Goal: Transaction & Acquisition: Obtain resource

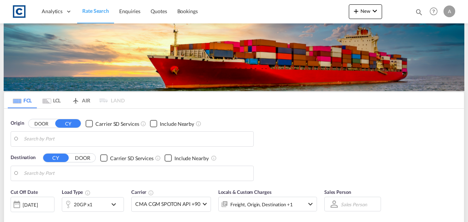
type input "GB-NG17, [GEOGRAPHIC_DATA]"
type input "Hamad, QAHMD"
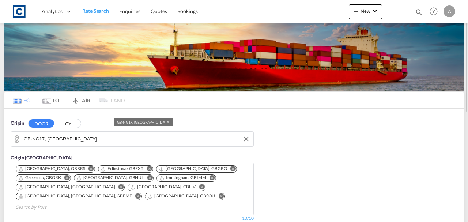
click at [90, 137] on input "GB-NG17, [GEOGRAPHIC_DATA]" at bounding box center [137, 138] width 226 height 11
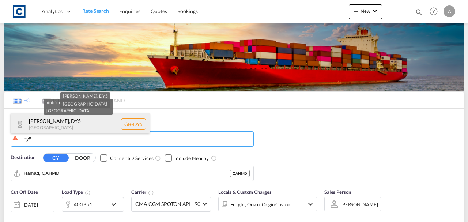
click at [90, 118] on div "[PERSON_NAME] , DY5 [GEOGRAPHIC_DATA] [GEOGRAPHIC_DATA]-DY5" at bounding box center [80, 124] width 139 height 22
type input "GB-DY5, [GEOGRAPHIC_DATA]"
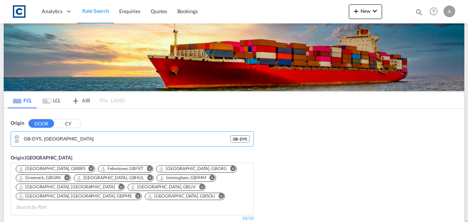
scroll to position [146, 0]
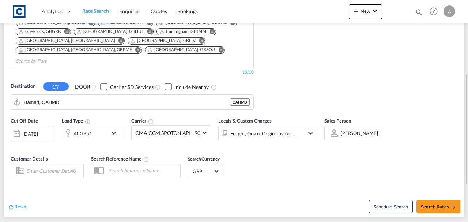
click at [108, 100] on md-autocomplete-wrap "Hamad, QAHMD" at bounding box center [127, 103] width 206 height 15
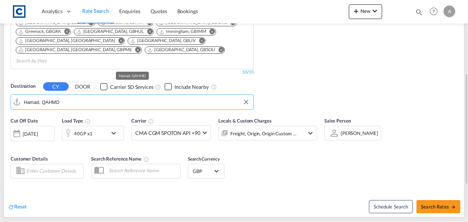
click at [109, 96] on input "Hamad, QAHMD" at bounding box center [137, 101] width 226 height 11
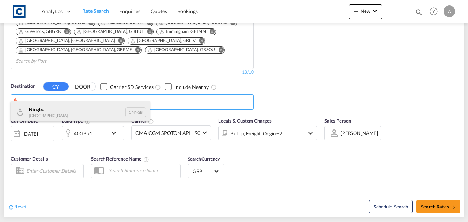
click at [60, 110] on div "Ningbo [GEOGRAPHIC_DATA] CNNGB" at bounding box center [80, 112] width 139 height 22
type input "Ningbo, CNNGB"
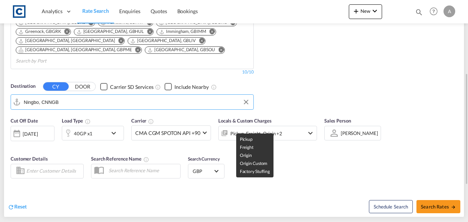
click at [262, 128] on div "Pickup, Freight, Origin +2" at bounding box center [256, 133] width 52 height 10
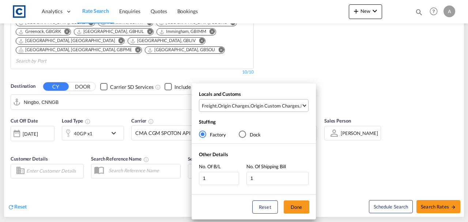
click at [271, 103] on div "Origin Custom Charges" at bounding box center [274, 105] width 49 height 7
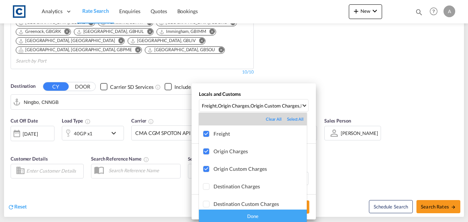
drag, startPoint x: 275, startPoint y: 214, endPoint x: 281, endPoint y: 211, distance: 6.5
click at [275, 214] on div "Done" at bounding box center [253, 215] width 108 height 13
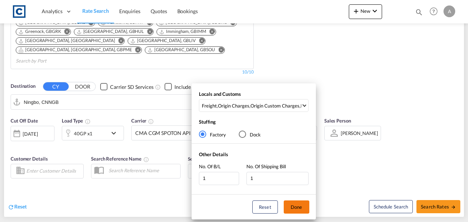
click at [305, 201] on button "Done" at bounding box center [297, 206] width 26 height 13
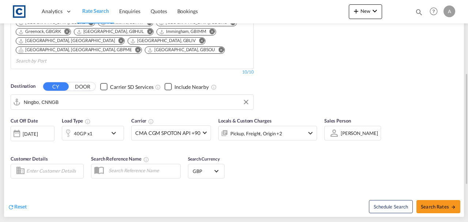
click at [327, 170] on div "Cut Off Date [DATE] [DATE] Load Type 40GP x1 Carrier CMA CGM SPOTON API +90 Onl…" at bounding box center [234, 148] width 460 height 71
click at [440, 200] on button "Search Rates" at bounding box center [438, 206] width 44 height 13
type input "DY5 to CNNGB / [DATE]"
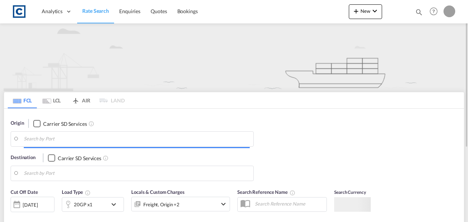
type input "DY5"
type input "Ningbo, CNNGB"
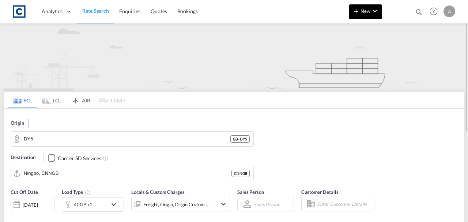
click at [374, 7] on md-icon "icon-chevron-down" at bounding box center [374, 11] width 9 height 9
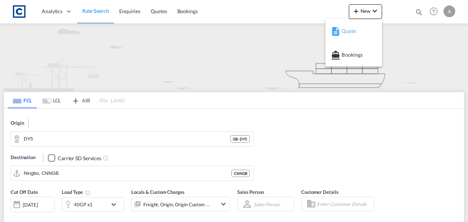
click at [349, 33] on span "Quote" at bounding box center [345, 31] width 8 height 15
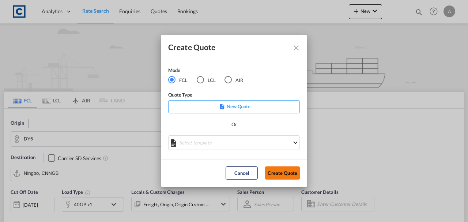
click at [277, 173] on button "Create Quote" at bounding box center [282, 172] width 35 height 13
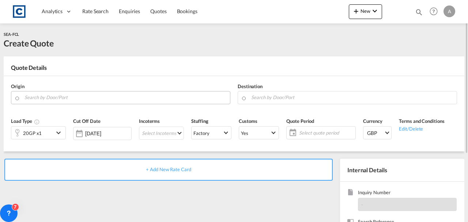
drag, startPoint x: 83, startPoint y: 97, endPoint x: 74, endPoint y: 102, distance: 9.5
click at [83, 97] on input "Search by Door/Port" at bounding box center [125, 97] width 202 height 13
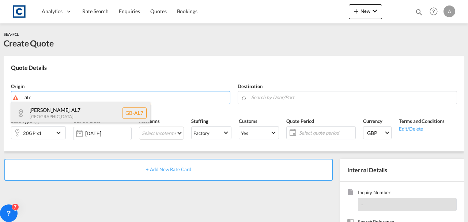
click at [74, 106] on div "Welwyn Hatfield , AL7 United Kingdom GB-AL7" at bounding box center [80, 113] width 139 height 22
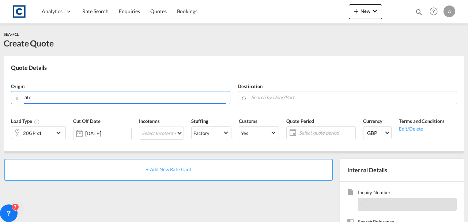
type input "GB-AL7, Welwyn Hatfield"
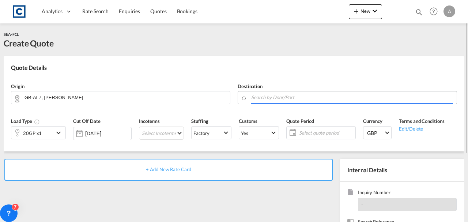
click at [317, 96] on input "Search by Door/Port" at bounding box center [352, 97] width 202 height 13
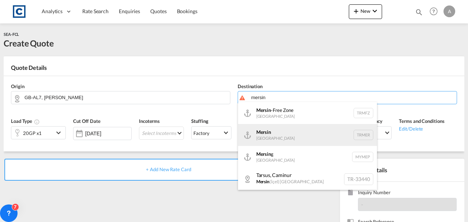
click at [279, 132] on div "Mersin Turkey TRMER" at bounding box center [307, 135] width 139 height 22
type input "Mersin, TRMER"
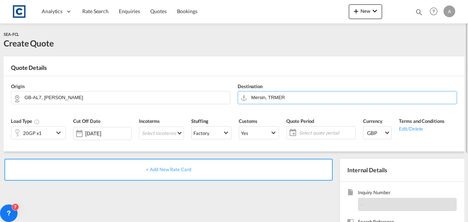
click at [46, 137] on div "20GP x1" at bounding box center [32, 132] width 42 height 12
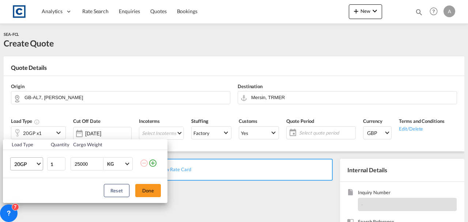
click at [29, 162] on span "20GP" at bounding box center [24, 163] width 21 height 7
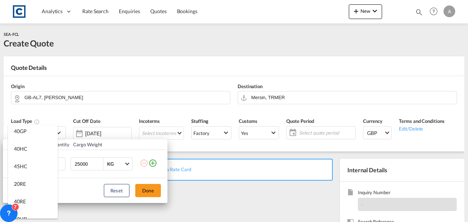
scroll to position [49, 0]
drag, startPoint x: 26, startPoint y: 170, endPoint x: 49, endPoint y: 192, distance: 32.8
click at [26, 170] on div "40RE" at bounding box center [20, 172] width 12 height 7
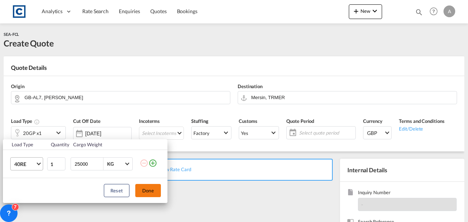
click at [153, 187] on button "Done" at bounding box center [148, 190] width 26 height 13
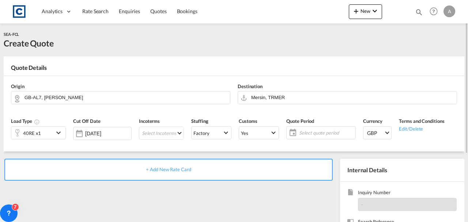
click at [190, 167] on span "+ Add New Rate Card" at bounding box center [168, 169] width 45 height 6
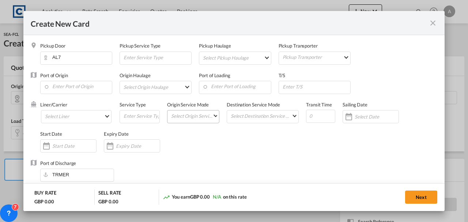
type input "Basic Ocean Freight"
select select "per equipment"
click at [72, 86] on input "Enter Port of Origin" at bounding box center [78, 86] width 68 height 11
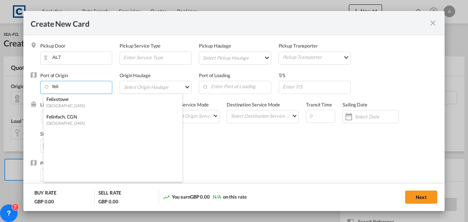
click at [66, 102] on div "Felixstowe" at bounding box center [110, 99] width 129 height 7
type input "Felixstowe, GBFXT"
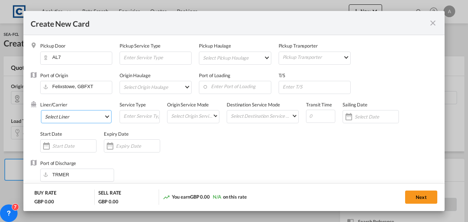
click at [63, 111] on md-select "Select Liner 2HM LOGISTICS D.O.O 2M Alliance AAXL GLOBAL SHIPPING LINES LLC ABD…" at bounding box center [76, 116] width 71 height 13
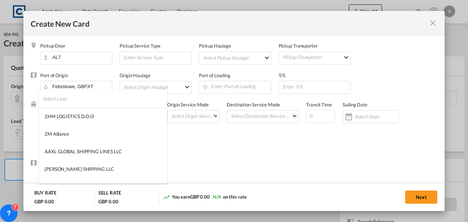
click at [65, 100] on input "search" at bounding box center [105, 99] width 124 height 18
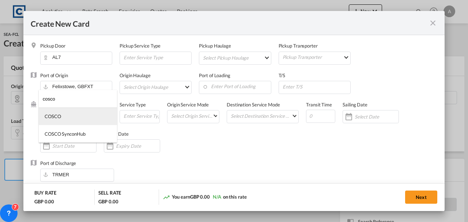
type input "cosco"
click at [64, 113] on md-option "COSCO" at bounding box center [78, 116] width 78 height 18
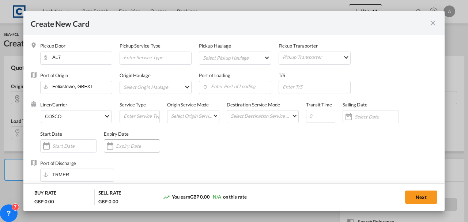
click at [141, 149] on div "Create New Card ..." at bounding box center [132, 145] width 56 height 13
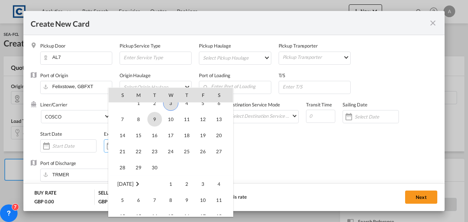
scroll to position [169307, 0]
click at [155, 123] on span "30" at bounding box center [154, 118] width 15 height 15
type input "30 Sep 2025"
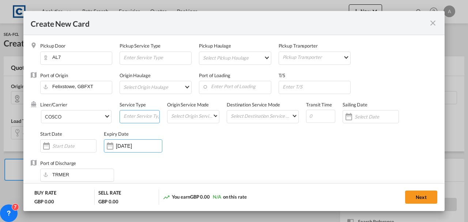
click at [154, 118] on input "Create New Card ..." at bounding box center [141, 115] width 37 height 11
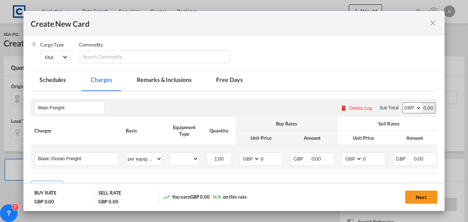
scroll to position [170, 0]
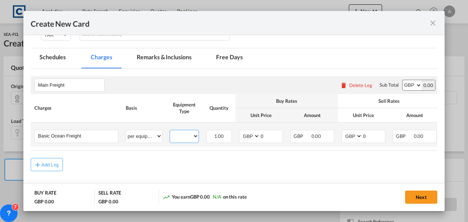
click at [178, 138] on select "40RE" at bounding box center [184, 136] width 28 height 10
select select "40RE"
click at [170, 131] on select "40RE" at bounding box center [184, 136] width 28 height 10
click at [264, 138] on input "0" at bounding box center [271, 135] width 23 height 11
type input "900.00"
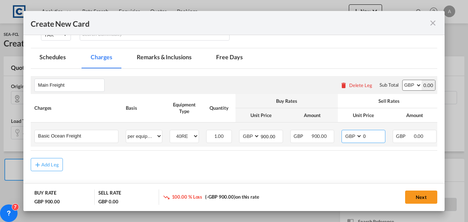
drag, startPoint x: 363, startPoint y: 135, endPoint x: 373, endPoint y: 135, distance: 10.2
click at [364, 135] on input "0" at bounding box center [373, 135] width 23 height 11
click at [374, 134] on input "0" at bounding box center [373, 135] width 23 height 11
type input "950.00"
click at [248, 134] on select "AED AFN ALL AMD ANG AOA ARS AUD AWG AZN BAM BBD BDT BGN BHD BIF BMD BND BOB BRL…" at bounding box center [249, 136] width 19 height 10
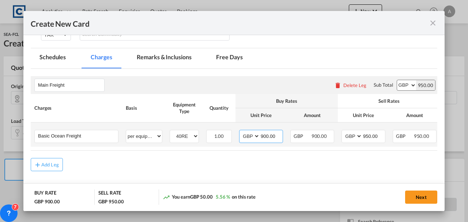
select select "string:USD"
click at [240, 131] on select "AED AFN ALL AMD ANG AOA ARS AUD AWG AZN BAM BBD BDT BGN BHD BIF BMD BND BOB BRL…" at bounding box center [249, 136] width 19 height 10
click at [351, 137] on select "AED AFN ALL AMD ANG AOA ARS AUD AWG AZN BAM BBD BDT BGN BHD BIF BMD BND BOB BRL…" at bounding box center [352, 136] width 19 height 10
select select "string:USD"
click at [343, 131] on select "AED AFN ALL AMD ANG AOA ARS AUD AWG AZN BAM BBD BDT BGN BHD BIF BMD BND BOB BRL…" at bounding box center [352, 136] width 19 height 10
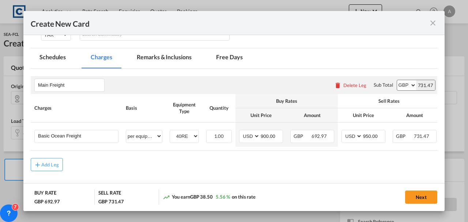
click at [397, 85] on select "AED AFN ALL AMD ANG AOA ARS AUD AWG AZN BAM BBD BDT BGN BHD BIF BMD BND BOB BRL…" at bounding box center [406, 85] width 19 height 10
select select "string:USD"
click at [397, 80] on select "AED AFN ALL AMD ANG AOA ARS AUD AWG AZN BAM BBD BDT BGN BHD BIF BMD BND BOB BRL…" at bounding box center [406, 85] width 19 height 10
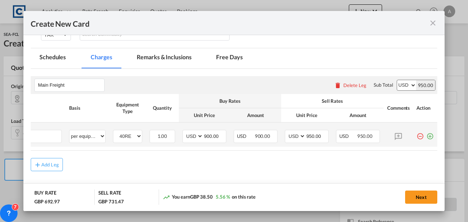
click at [426, 135] on md-icon "icon-plus-circle-outline green-400-fg" at bounding box center [429, 133] width 7 height 7
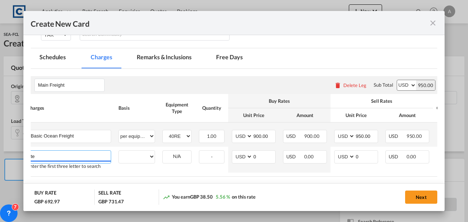
type input "t"
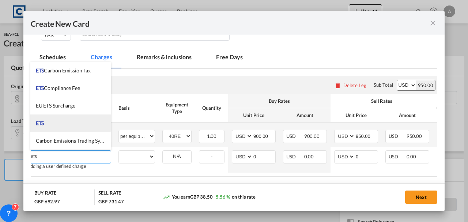
click at [59, 126] on li "ETS" at bounding box center [70, 123] width 81 height 18
type input "ETS"
select select "per equipment"
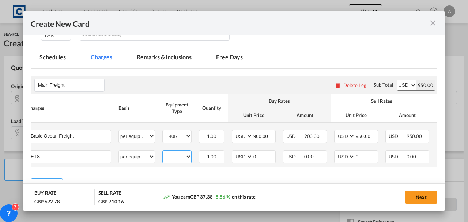
click at [176, 158] on select "40RE" at bounding box center [177, 157] width 28 height 10
select select "40RE"
click at [163, 152] on select "40RE" at bounding box center [177, 157] width 28 height 10
click at [265, 155] on input "0" at bounding box center [263, 156] width 23 height 11
click at [253, 155] on input "Create New Card ..." at bounding box center [263, 156] width 23 height 11
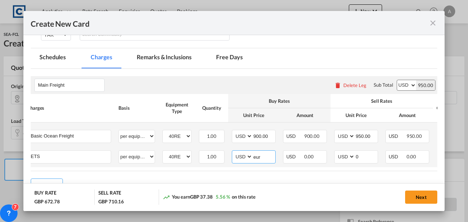
type input "eur"
click at [242, 156] on select "AED AFN ALL AMD ANG AOA ARS AUD AWG AZN BAM BBD BDT BGN BHD BIF BMD BND BOB BRL…" at bounding box center [242, 157] width 19 height 10
click at [233, 152] on select "AED AFN ALL AMD ANG AOA ARS AUD AWG AZN BAM BBD BDT BGN BHD BIF BMD BND BOB BRL…" at bounding box center [242, 157] width 19 height 10
click at [242, 156] on select "AED AFN ALL AMD ANG AOA ARS AUD AWG AZN BAM BBD BDT BGN BHD BIF BMD BND BOB BRL…" at bounding box center [242, 157] width 19 height 10
select select "string:EUR"
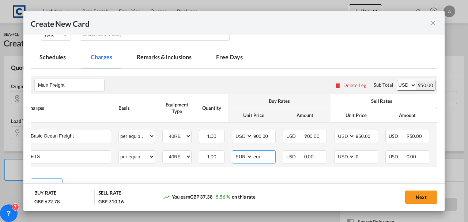
click at [233, 152] on select "AED AFN ALL AMD ANG AOA ARS AUD AWG AZN BAM BBD BDT BGN BHD BIF BMD BND BOB BRL…" at bounding box center [242, 157] width 19 height 10
click at [266, 152] on input "eur" at bounding box center [263, 156] width 23 height 11
type input "e"
type input "154.00"
click at [347, 156] on select "AED AFN ALL AMD ANG AOA ARS AUD AWG AZN BAM BBD BDT BGN BHD BIF BMD BND BOB BRL…" at bounding box center [344, 157] width 19 height 10
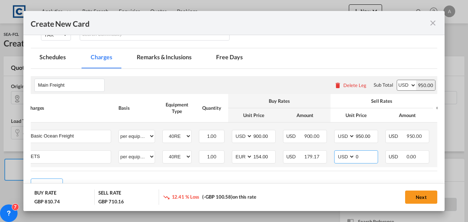
select select "string:EUR"
click at [335, 152] on select "AED AFN ALL AMD ANG AOA ARS AUD AWG AZN BAM BBD BDT BGN BHD BIF BMD BND BOB BRL…" at bounding box center [344, 157] width 19 height 10
click at [366, 157] on input "0" at bounding box center [366, 156] width 23 height 11
type input "164.00"
click at [366, 157] on input "164.00" at bounding box center [366, 156] width 23 height 11
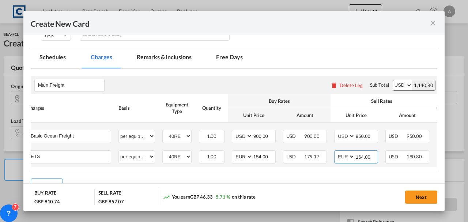
click at [366, 157] on input "164.00" at bounding box center [366, 156] width 23 height 11
type input "154.00"
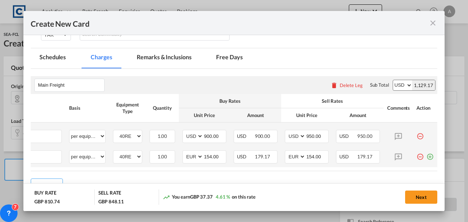
click at [426, 156] on md-icon "icon-plus-circle-outline green-400-fg" at bounding box center [429, 153] width 7 height 7
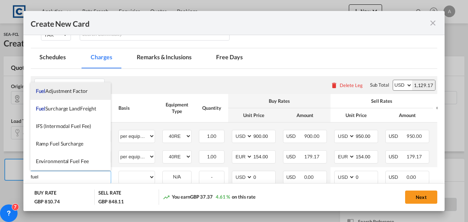
click at [79, 91] on span "Fuel Adjustment Factor" at bounding box center [62, 91] width 52 height 6
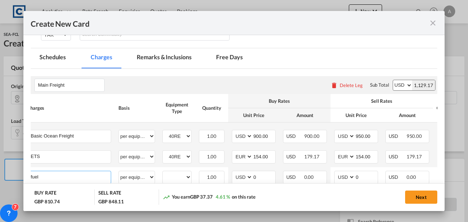
type input "Fuel Adjustment Factor"
select select "per equipment"
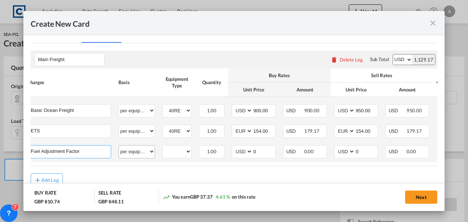
scroll to position [219, 0]
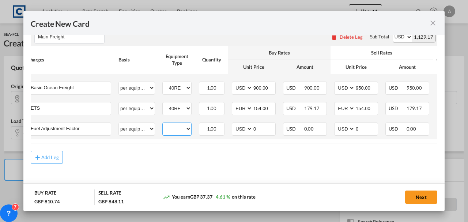
drag, startPoint x: 170, startPoint y: 127, endPoint x: 176, endPoint y: 133, distance: 8.8
click at [170, 127] on select "40RE" at bounding box center [177, 129] width 28 height 10
click at [178, 121] on td "40RE Please Select Already exists" at bounding box center [177, 129] width 37 height 20
click at [178, 126] on select "40RE" at bounding box center [177, 129] width 28 height 10
select select "40RE"
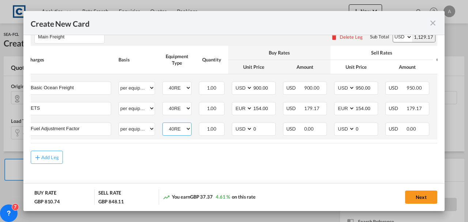
click at [163, 124] on select "40RE" at bounding box center [177, 129] width 28 height 10
click at [265, 126] on input "0" at bounding box center [263, 128] width 23 height 11
click at [244, 126] on select "AED AFN ALL AMD ANG AOA ARS AUD AWG AZN BAM BBD BDT BGN BHD BIF BMD BND BOB BRL…" at bounding box center [242, 129] width 19 height 10
select select "string:EUR"
click at [233, 124] on select "AED AFN ALL AMD ANG AOA ARS AUD AWG AZN BAM BBD BDT BGN BHD BIF BMD BND BOB BRL…" at bounding box center [242, 129] width 19 height 10
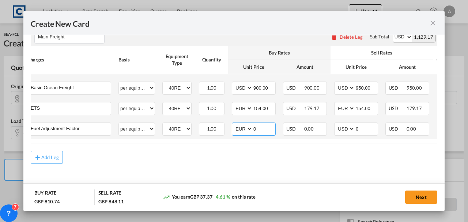
click at [265, 126] on input "0" at bounding box center [263, 128] width 23 height 11
type input "330.00"
click at [370, 126] on input "0" at bounding box center [366, 128] width 23 height 11
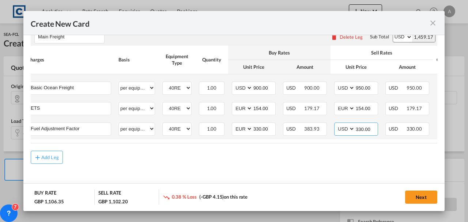
type input "330.00"
click at [344, 129] on select "AED AFN ALL AMD ANG AOA ARS AUD AWG AZN BAM BBD BDT BGN BHD BIF BMD BND BOB BRL…" at bounding box center [344, 129] width 19 height 10
select select "string:UYU"
click at [335, 124] on select "AED AFN ALL AMD ANG AOA ARS AUD AWG AZN BAM BBD BDT BGN BHD BIF BMD BND BOB BRL…" at bounding box center [344, 129] width 19 height 10
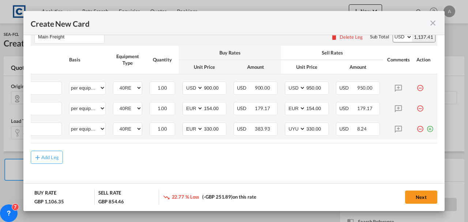
click at [426, 129] on md-icon "icon-plus-circle-outline green-400-fg" at bounding box center [429, 125] width 7 height 7
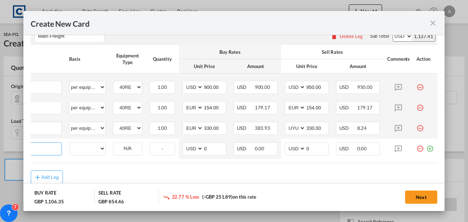
scroll to position [0, 7]
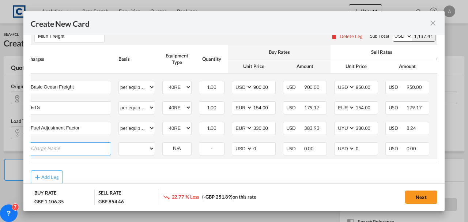
click at [72, 148] on input "Charge Name" at bounding box center [71, 147] width 80 height 11
click at [53, 145] on input "terminal" at bounding box center [71, 147] width 80 height 11
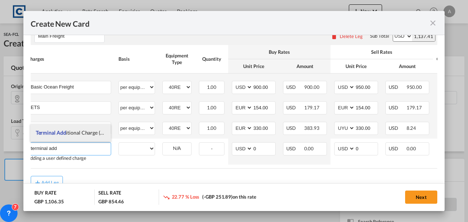
click at [80, 134] on span "Terminal Add itional Charge (TAC)" at bounding box center [74, 132] width 76 height 6
type input "Terminal Additional Charge (TAC)"
select select "per equipment"
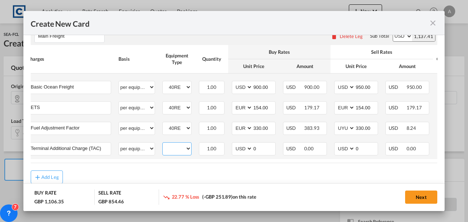
click at [174, 148] on select "40RE" at bounding box center [177, 149] width 28 height 10
select select "40RE"
click at [163, 144] on select "40RE" at bounding box center [177, 149] width 28 height 10
click at [268, 148] on input "0" at bounding box center [263, 147] width 23 height 11
type input "63.00"
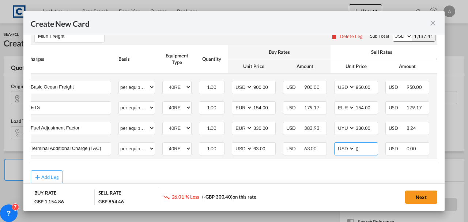
click at [360, 145] on input "0" at bounding box center [366, 147] width 23 height 11
type input "63.00"
drag, startPoint x: 270, startPoint y: 165, endPoint x: 374, endPoint y: 160, distance: 103.9
click at [374, 160] on rate-modification "Main Freight Please enter leg name Leg Name Already Exists Delete Leg Sub Total…" at bounding box center [234, 102] width 406 height 164
click at [373, 165] on rate-modification "Main Freight Please enter leg name Leg Name Already Exists Delete Leg Sub Total…" at bounding box center [234, 102] width 406 height 164
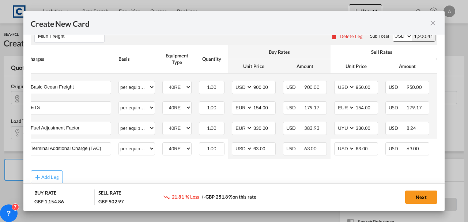
scroll to position [0, 60]
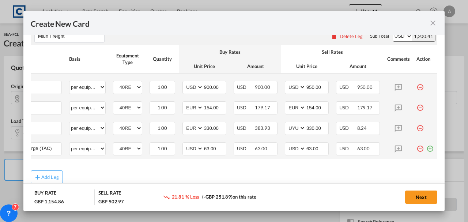
click at [427, 146] on md-icon "icon-plus-circle-outline green-400-fg" at bounding box center [429, 145] width 7 height 7
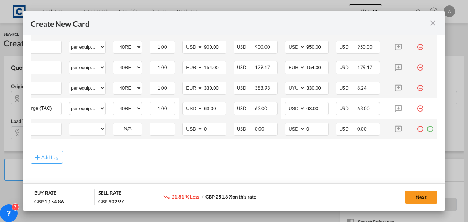
click at [416, 128] on md-icon "icon-minus-circle-outline red-400-fg" at bounding box center [419, 125] width 7 height 7
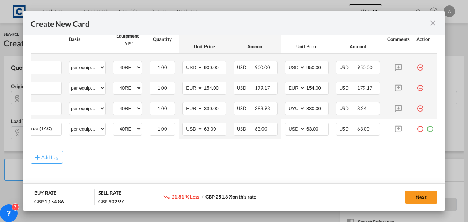
scroll to position [240, 0]
click at [105, 144] on rate-modification "Main Freight Please enter leg name Leg Name Already Exists Delete Leg Sub Total…" at bounding box center [234, 82] width 406 height 164
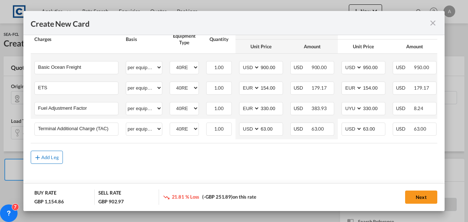
click at [39, 159] on md-icon "icon-plus md-link-fg s20" at bounding box center [37, 156] width 7 height 7
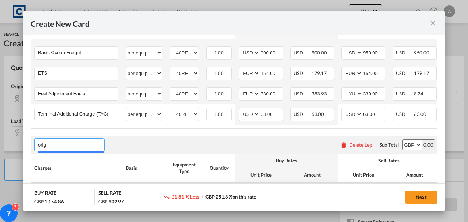
scroll to position [265, 0]
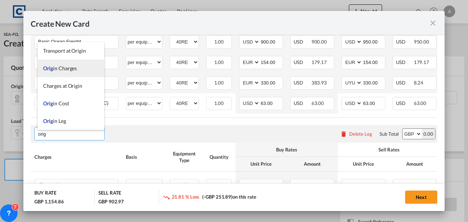
click at [65, 67] on span "Orig in Charges" at bounding box center [60, 68] width 34 height 6
type input "Origin Charges"
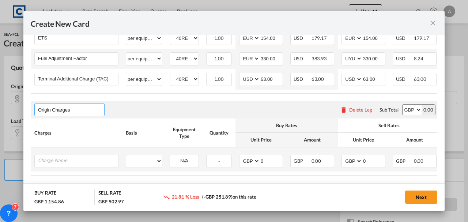
scroll to position [313, 0]
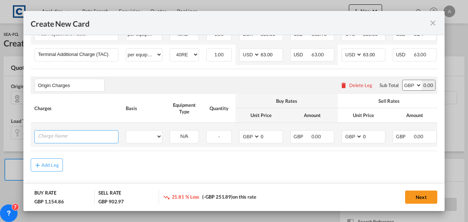
click at [77, 138] on input "Charge Name" at bounding box center [78, 135] width 80 height 11
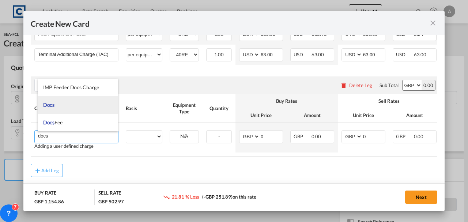
click at [66, 104] on li "Docs" at bounding box center [78, 105] width 81 height 18
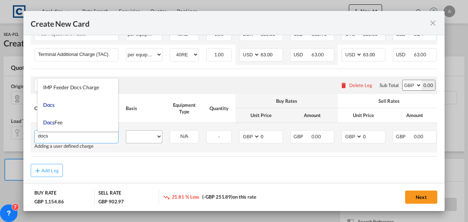
type input "Docs"
select select "per shipment"
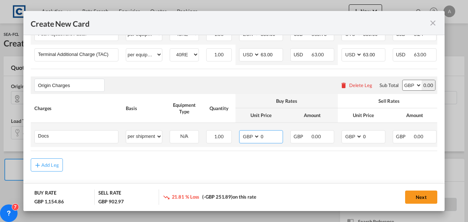
click at [272, 138] on input "0" at bounding box center [271, 135] width 23 height 11
type input "10.00"
click at [381, 137] on input "0" at bounding box center [373, 135] width 23 height 11
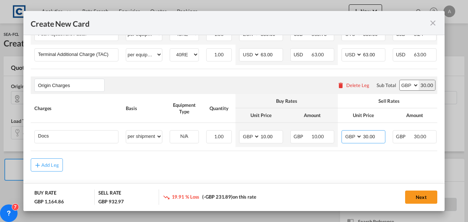
type input "30.00"
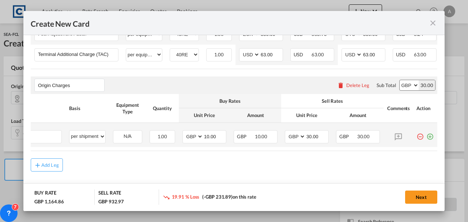
click at [426, 137] on md-icon "icon-plus-circle-outline green-400-fg" at bounding box center [429, 133] width 7 height 7
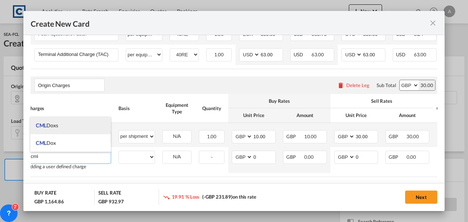
click at [54, 122] on li "CML Doxs" at bounding box center [70, 126] width 81 height 18
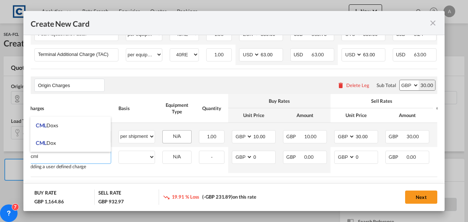
type input "CML Doxs"
select select "per B/L"
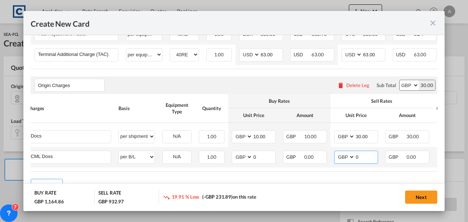
click at [373, 158] on input "0" at bounding box center [366, 156] width 23 height 11
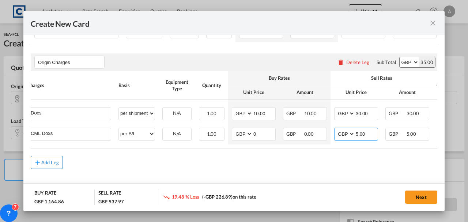
scroll to position [344, 0]
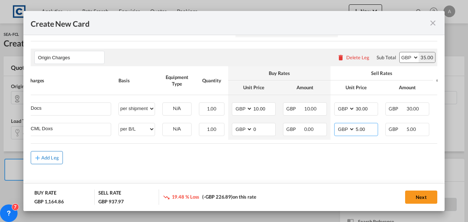
type input "5.00"
click at [59, 160] on button "Add Leg" at bounding box center [47, 157] width 32 height 13
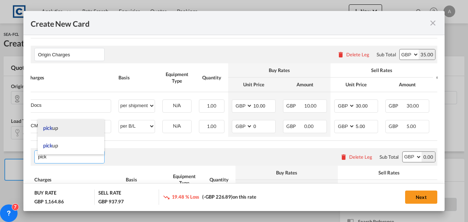
click at [68, 132] on li "pick up" at bounding box center [71, 128] width 66 height 18
type input "pickup"
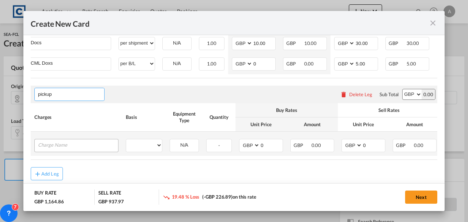
scroll to position [417, 0]
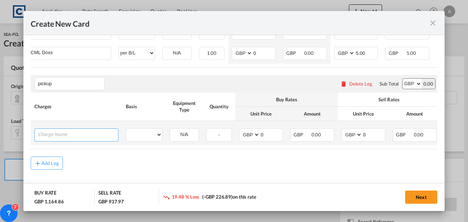
click at [58, 134] on input "Charge Name" at bounding box center [78, 134] width 80 height 11
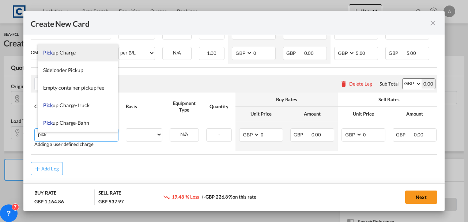
click at [73, 54] on span "Pick up Charge" at bounding box center [59, 52] width 33 height 6
type input "Pickup Charge"
select select "per equipment"
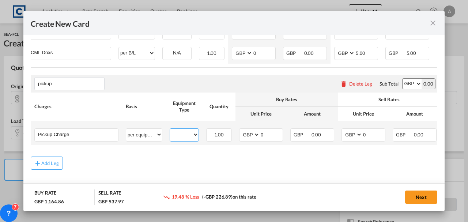
drag, startPoint x: 185, startPoint y: 139, endPoint x: 186, endPoint y: 142, distance: 3.7
click at [185, 139] on select "40RE" at bounding box center [184, 135] width 28 height 10
select select "40RE"
click at [170, 133] on select "40RE" at bounding box center [184, 135] width 28 height 10
click at [267, 137] on input "0" at bounding box center [271, 134] width 23 height 11
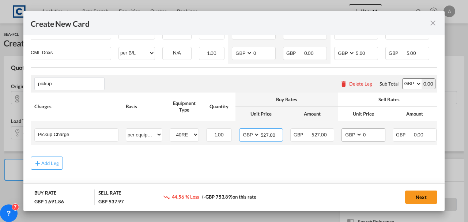
type input "527.00"
click at [373, 138] on input "0" at bounding box center [373, 134] width 23 height 11
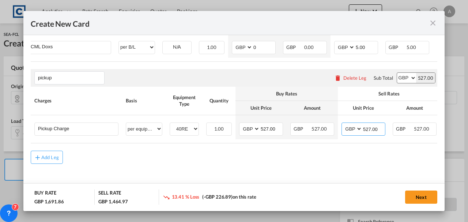
scroll to position [427, 0]
type input "527.00"
click at [52, 157] on div "Add Leg" at bounding box center [50, 157] width 18 height 4
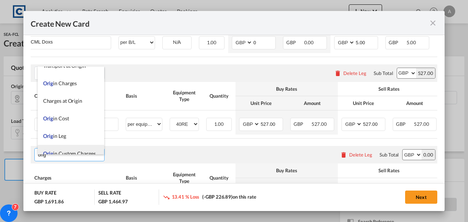
scroll to position [18, 0]
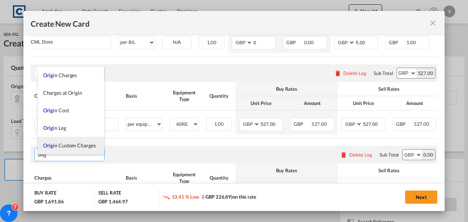
click at [63, 145] on span "Orig in Custom Charges" at bounding box center [69, 145] width 53 height 6
type input "Origin Custom Charges"
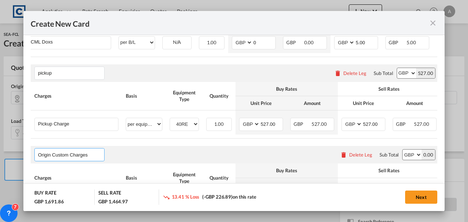
scroll to position [501, 0]
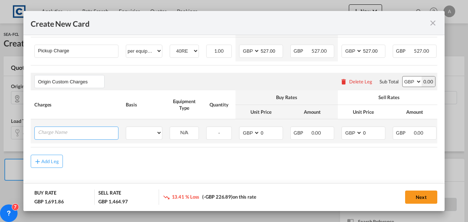
click at [63, 135] on input "Charge Name" at bounding box center [78, 132] width 80 height 11
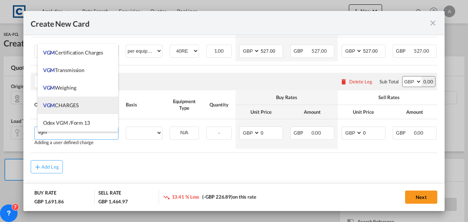
click at [70, 110] on li "VGM CHARGES" at bounding box center [78, 105] width 81 height 18
type input "VGM CHARGES"
select select "per container"
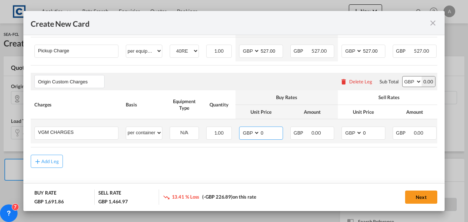
click at [268, 138] on input "0" at bounding box center [271, 132] width 23 height 11
type input "35.00"
click at [376, 138] on input "0" at bounding box center [373, 132] width 23 height 11
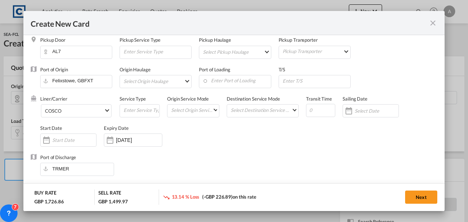
scroll to position [0, 0]
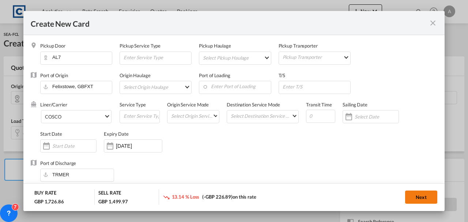
type input "35.00"
click at [416, 193] on button "Next" at bounding box center [421, 196] width 32 height 13
type input "900"
type input "950"
type input "154"
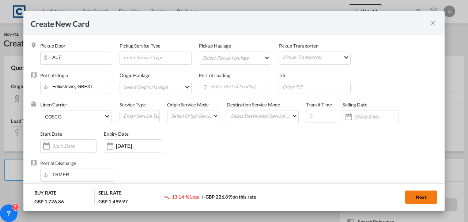
type input "154"
type input "330"
type input "63"
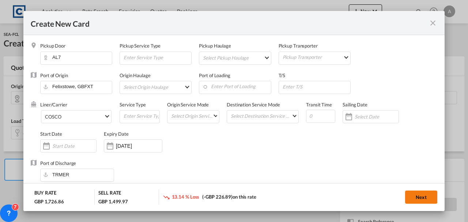
type input "10"
type input "30"
type input "5"
type input "527"
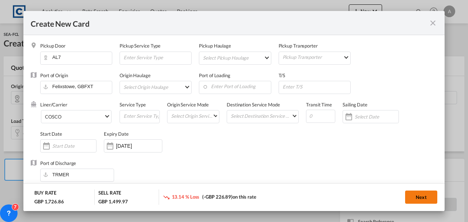
type input "35"
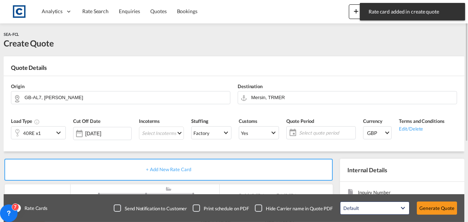
click at [305, 136] on span "Select quote period" at bounding box center [326, 133] width 58 height 10
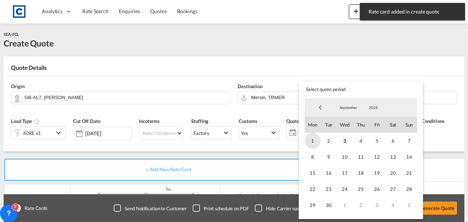
click at [309, 140] on span "1" at bounding box center [312, 141] width 16 height 16
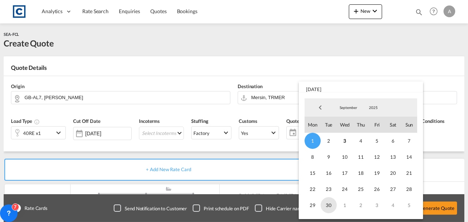
click at [328, 206] on span "30" at bounding box center [328, 205] width 16 height 16
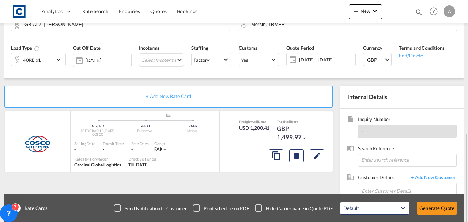
scroll to position [126, 0]
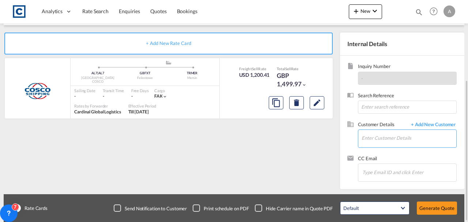
click at [372, 137] on input "Enter Customer Details" at bounding box center [408, 138] width 95 height 16
paste input "Andrea.Locarno@gruber-logistics.com"
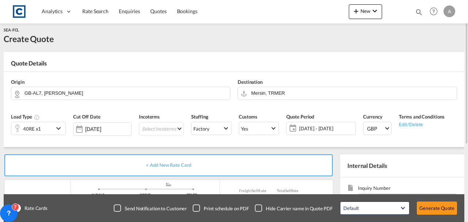
scroll to position [102, 0]
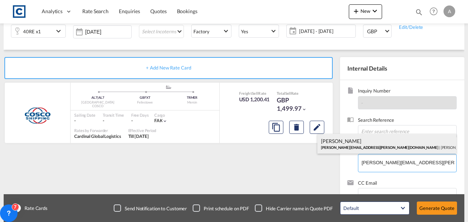
click at [354, 144] on div "Andrea Locarno Andrea.Locarno@gruber-logistics.com | Gruber Logisitcs" at bounding box center [386, 144] width 139 height 20
type input "Gruber Logisitcs, Andrea Locarno, Andrea.Locarno@gruber-logistics.com"
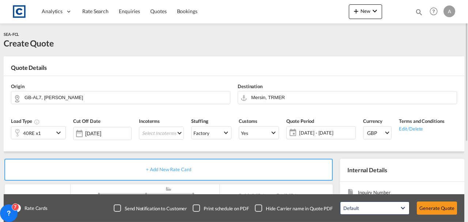
scroll to position [126, 0]
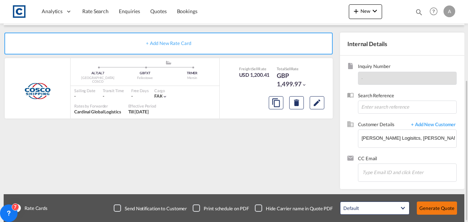
click at [437, 207] on button "Generate Quote" at bounding box center [436, 207] width 40 height 13
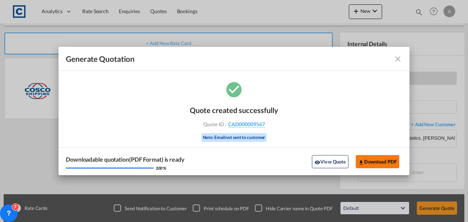
click at [376, 164] on button "Download PDF" at bounding box center [376, 161] width 43 height 13
